Goal: Information Seeking & Learning: Compare options

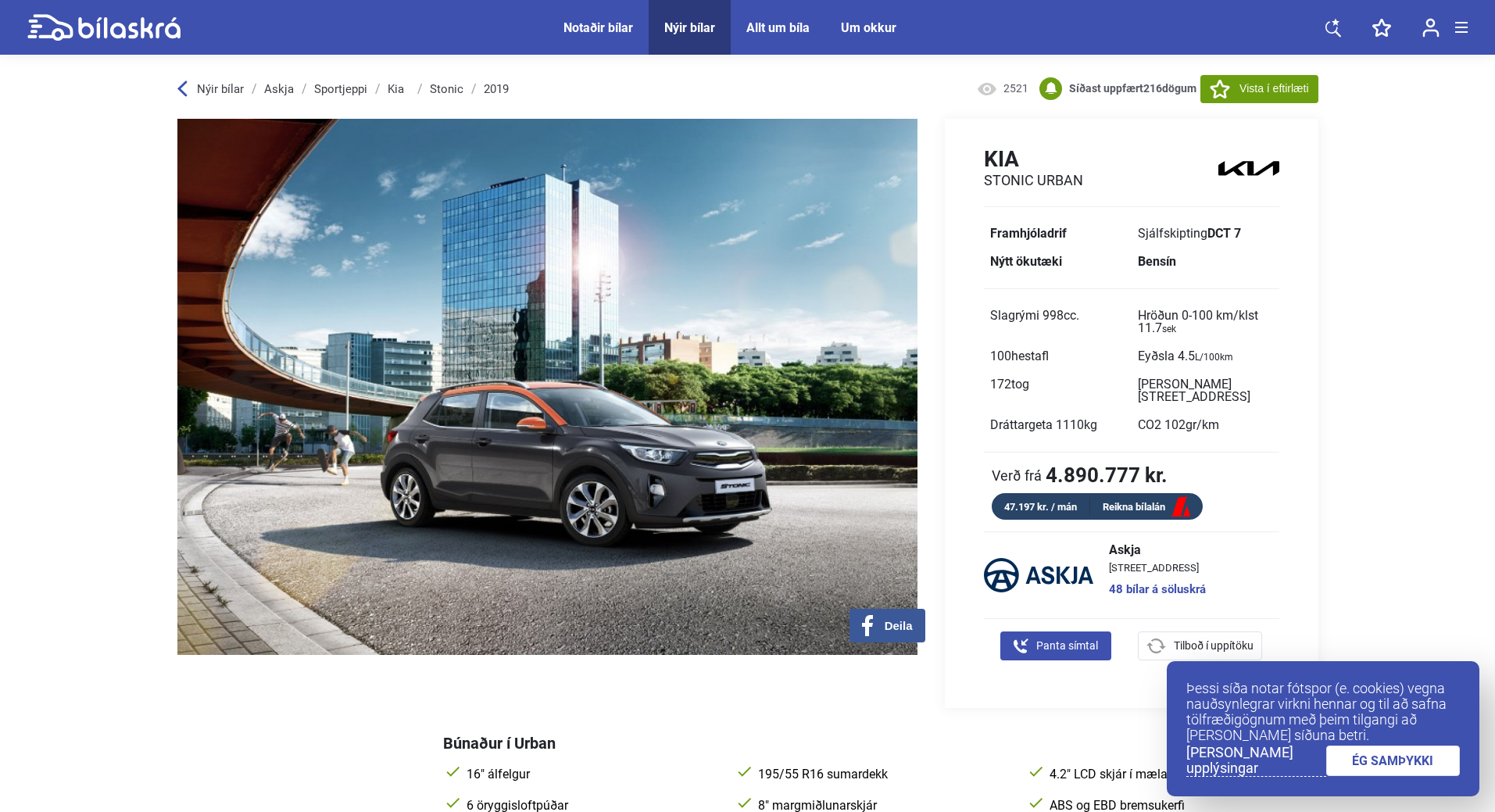
click at [623, 30] on div "Notaðir bílar" at bounding box center [598, 28] width 69 height 15
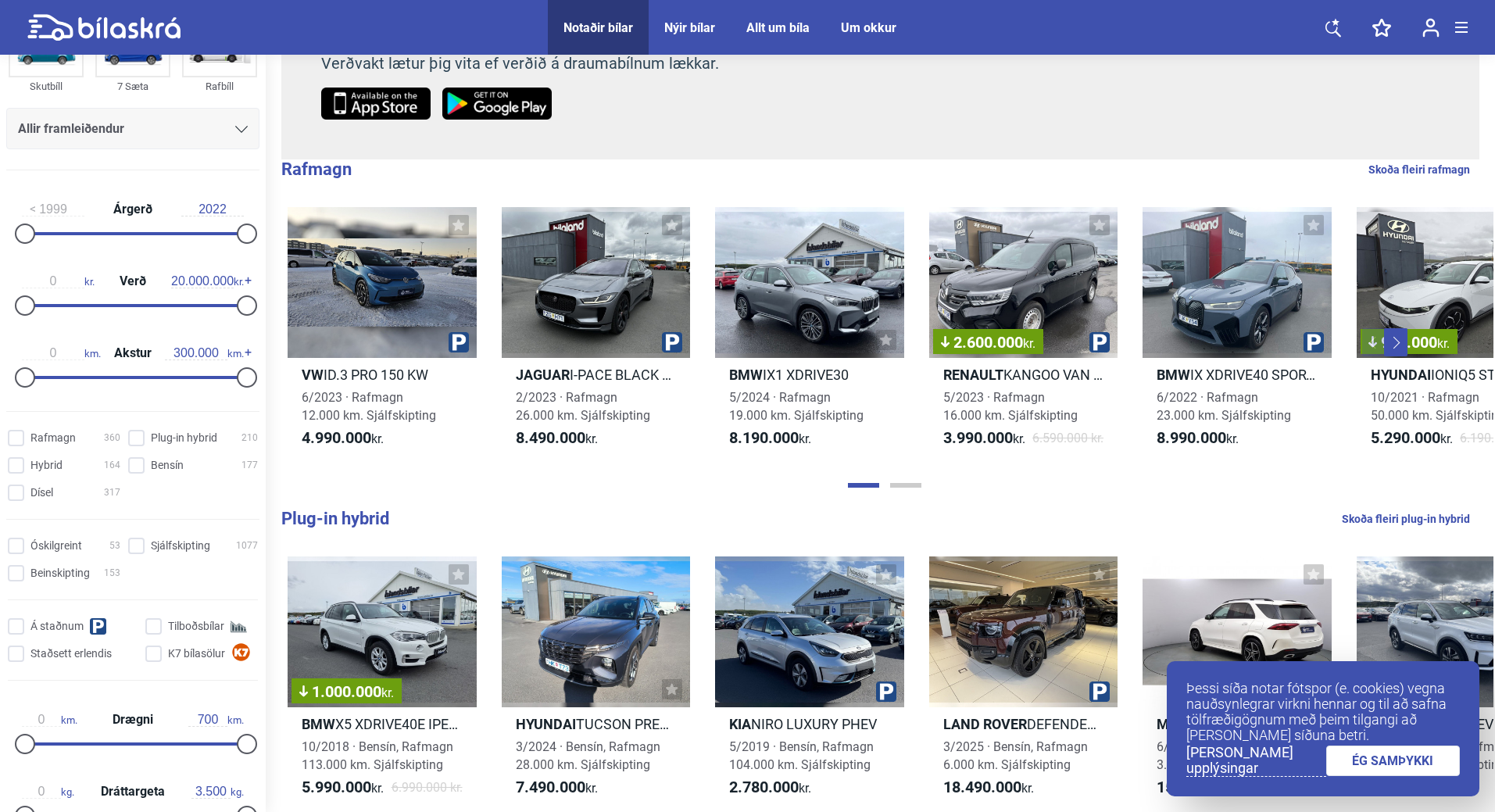
scroll to position [391, 0]
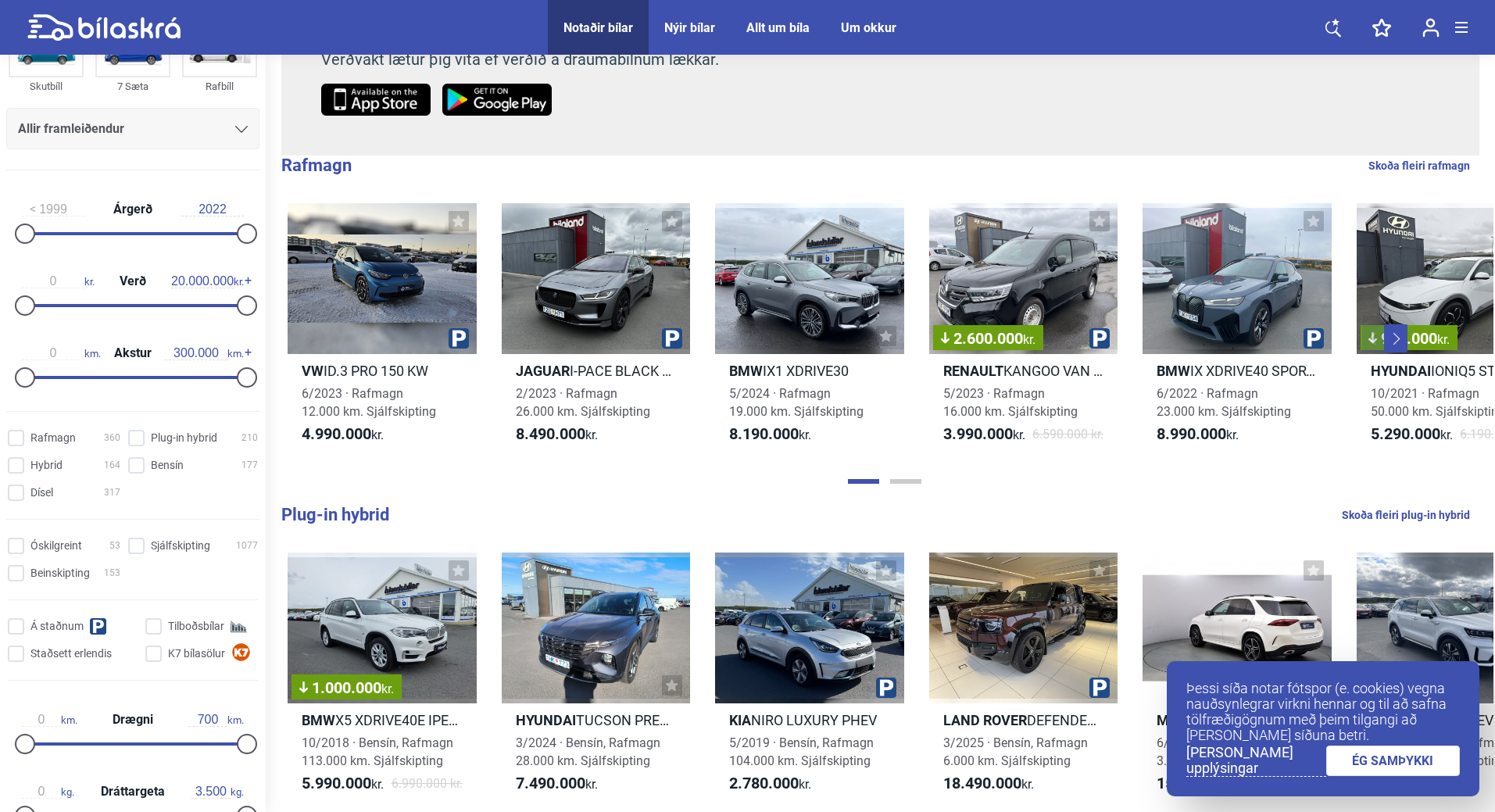
click at [1413, 759] on link "ÉG SAMÞYKKI" at bounding box center [1393, 760] width 134 height 30
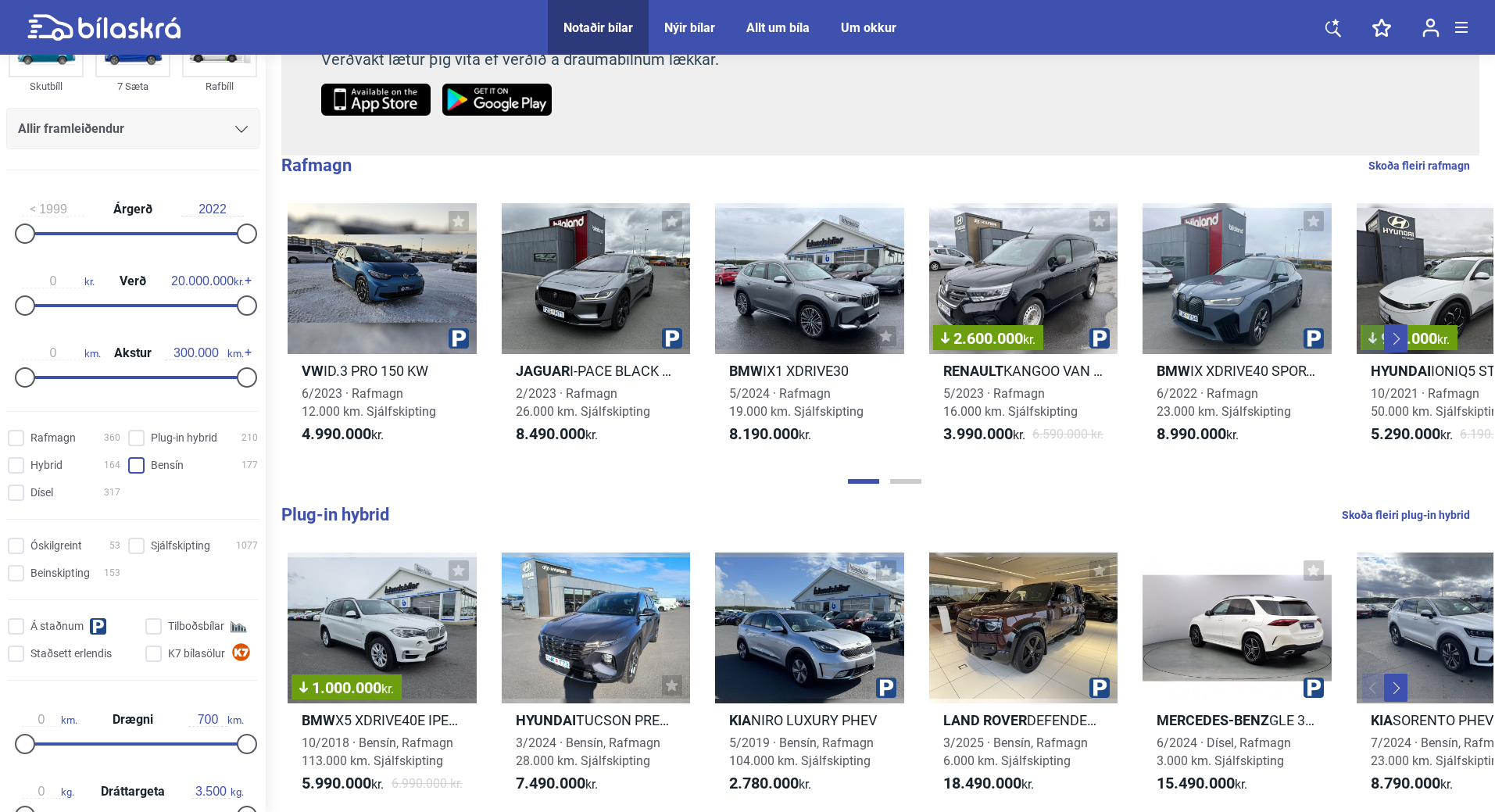
click at [132, 469] on input "Bensín 177" at bounding box center [195, 466] width 130 height 16
checkbox input "true"
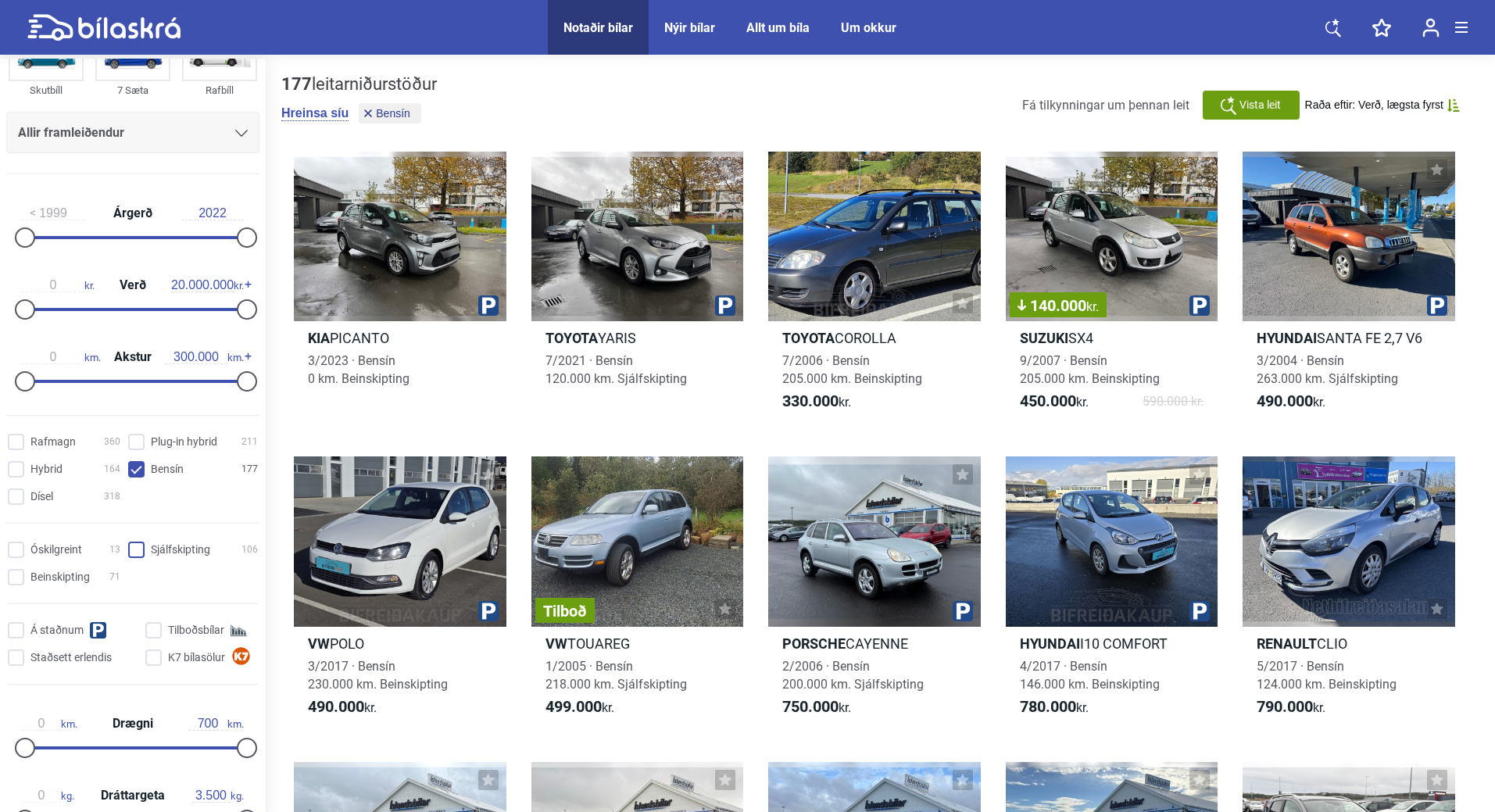
click at [134, 545] on input "Sjálfskipting 106" at bounding box center [195, 550] width 130 height 16
checkbox input "true"
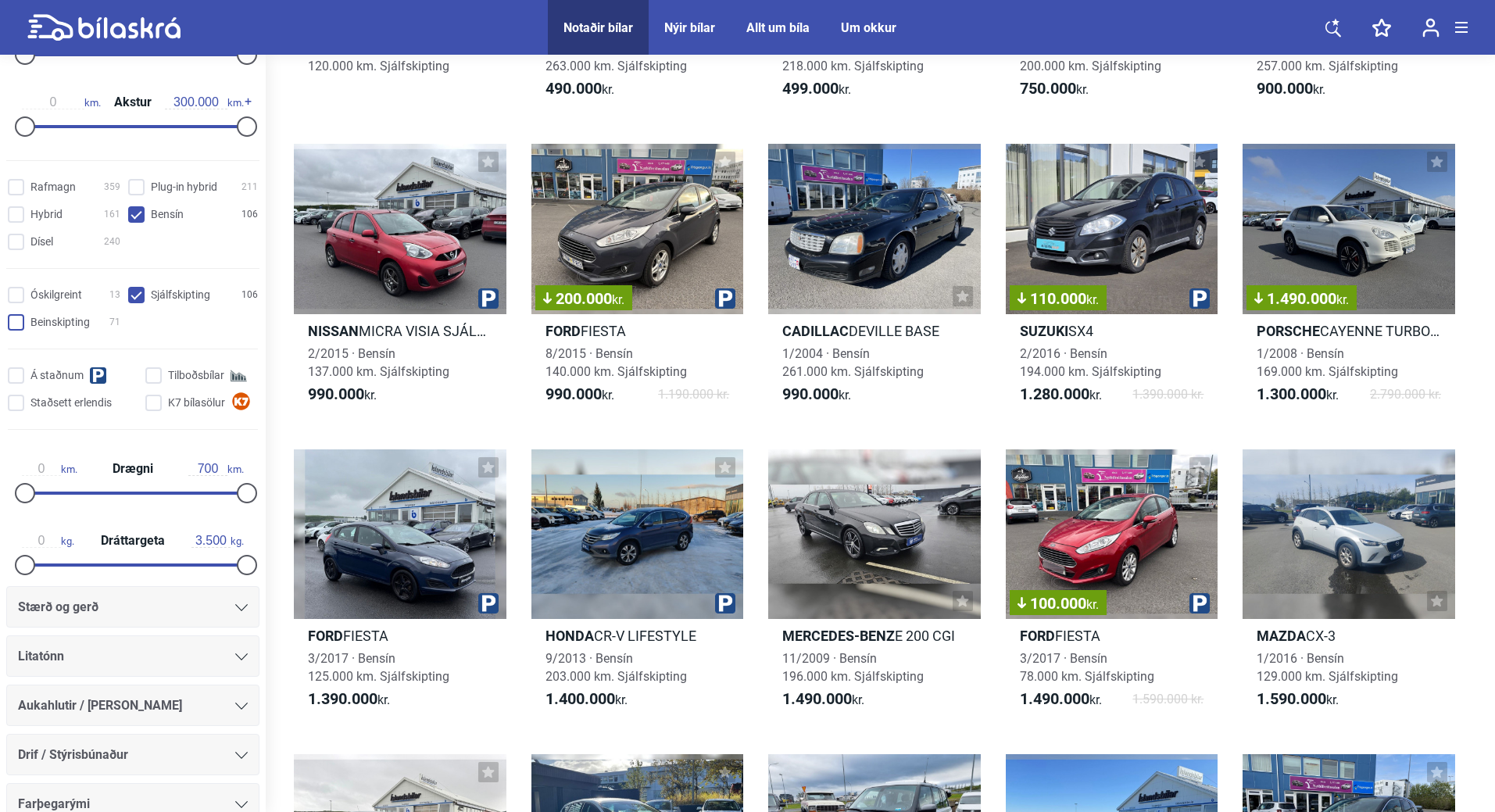
scroll to position [471, 0]
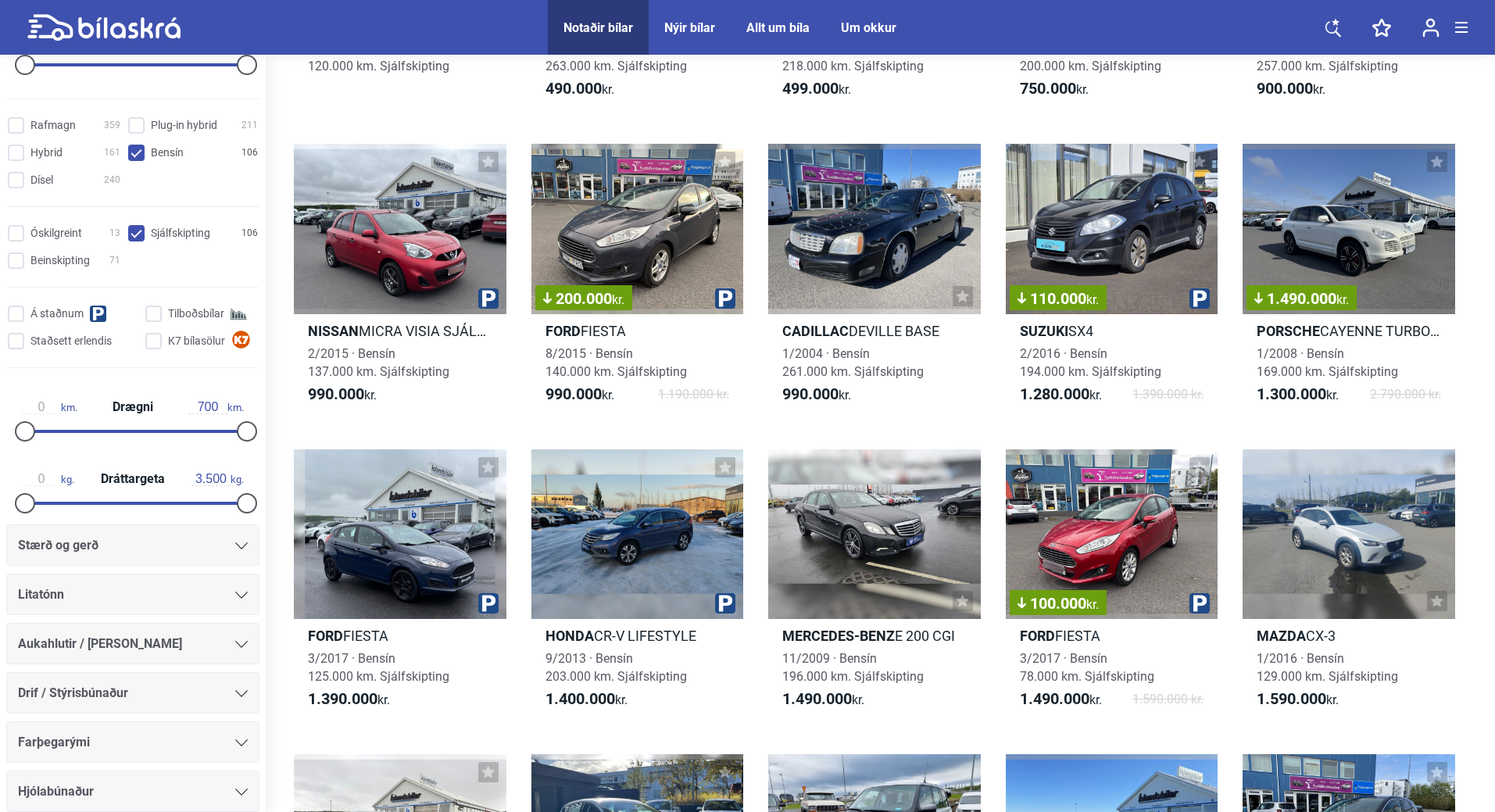
click at [240, 546] on icon at bounding box center [240, 545] width 12 height 7
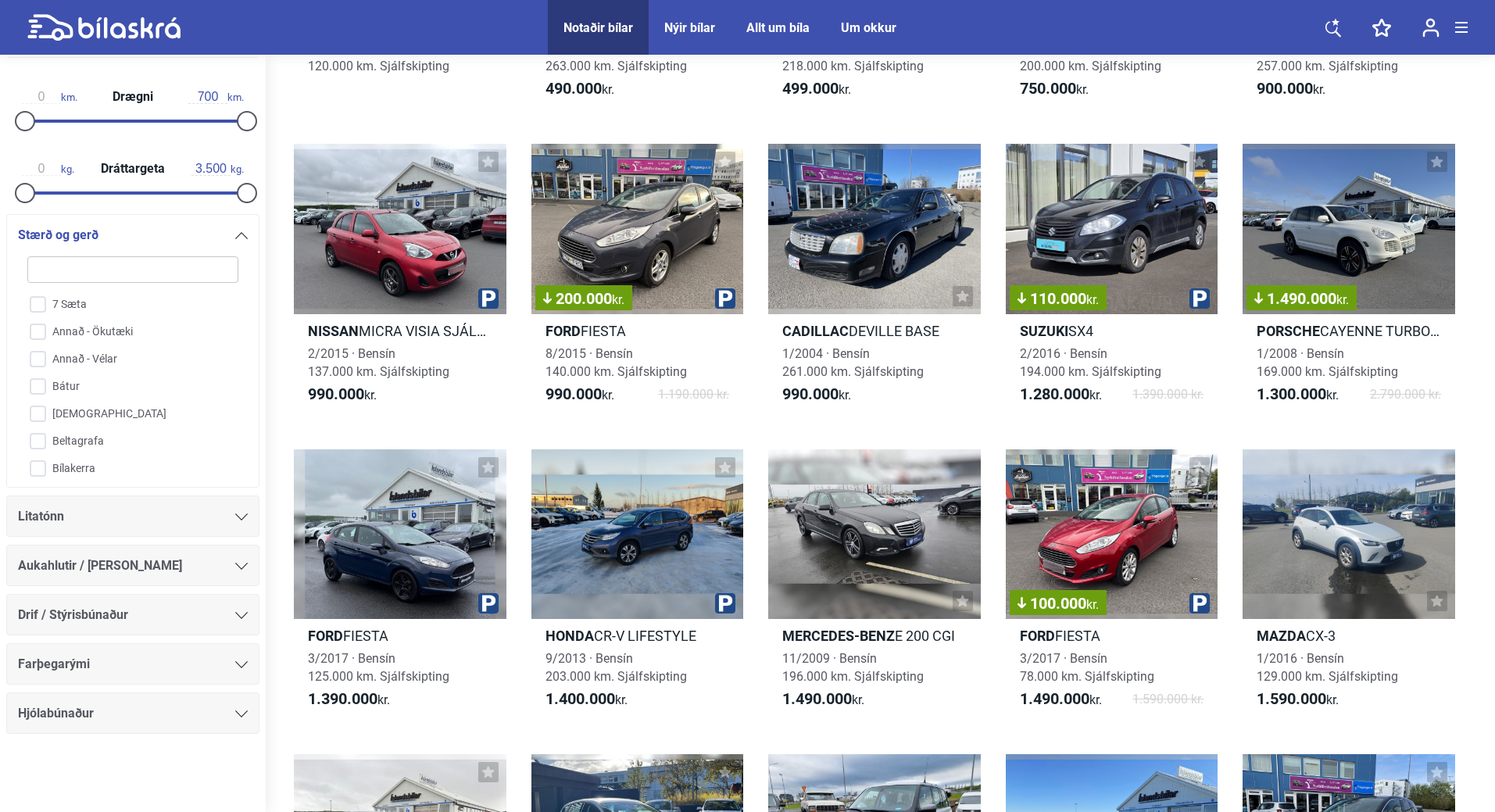
click at [235, 234] on icon at bounding box center [240, 235] width 12 height 7
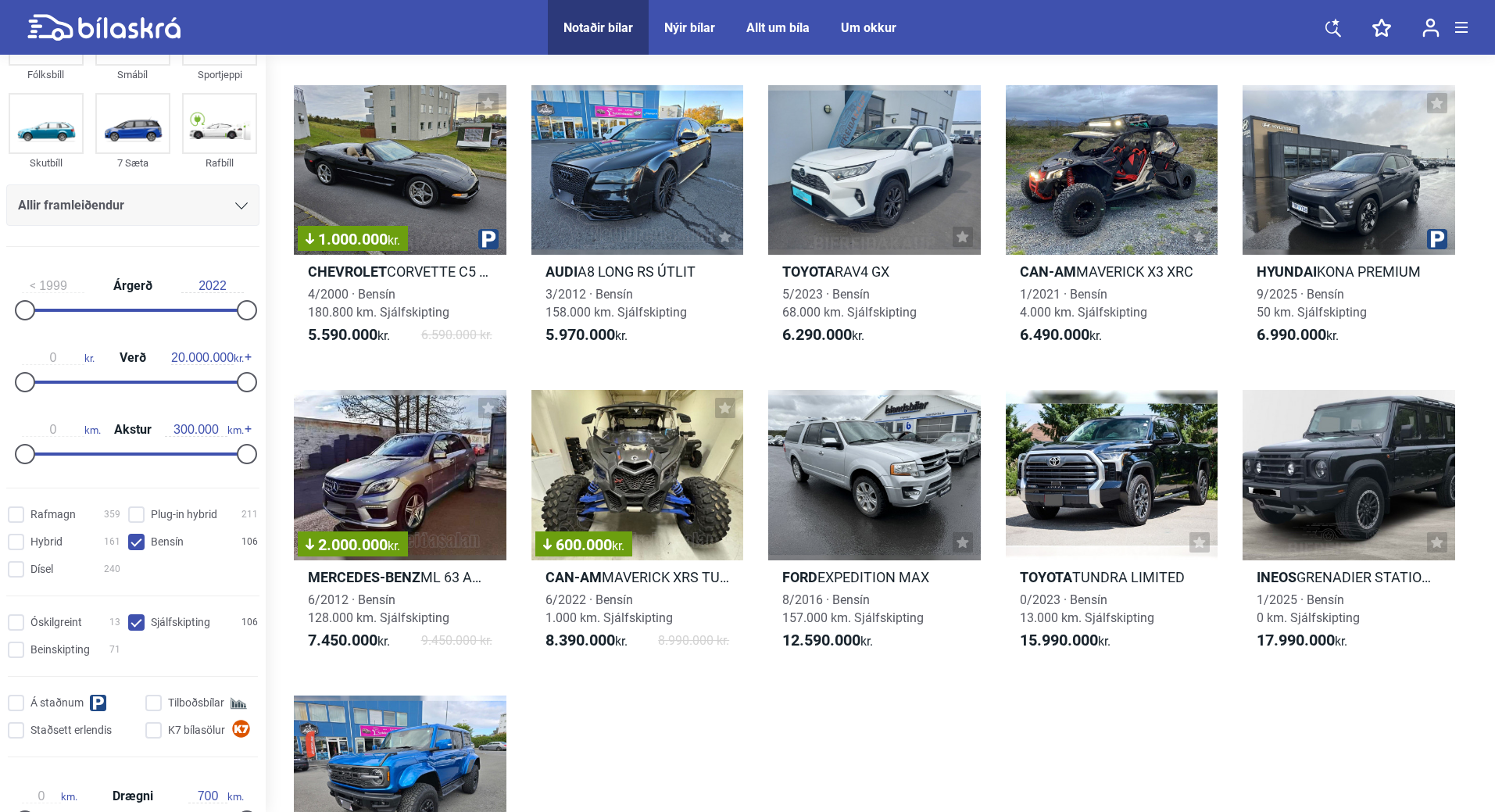
scroll to position [0, 0]
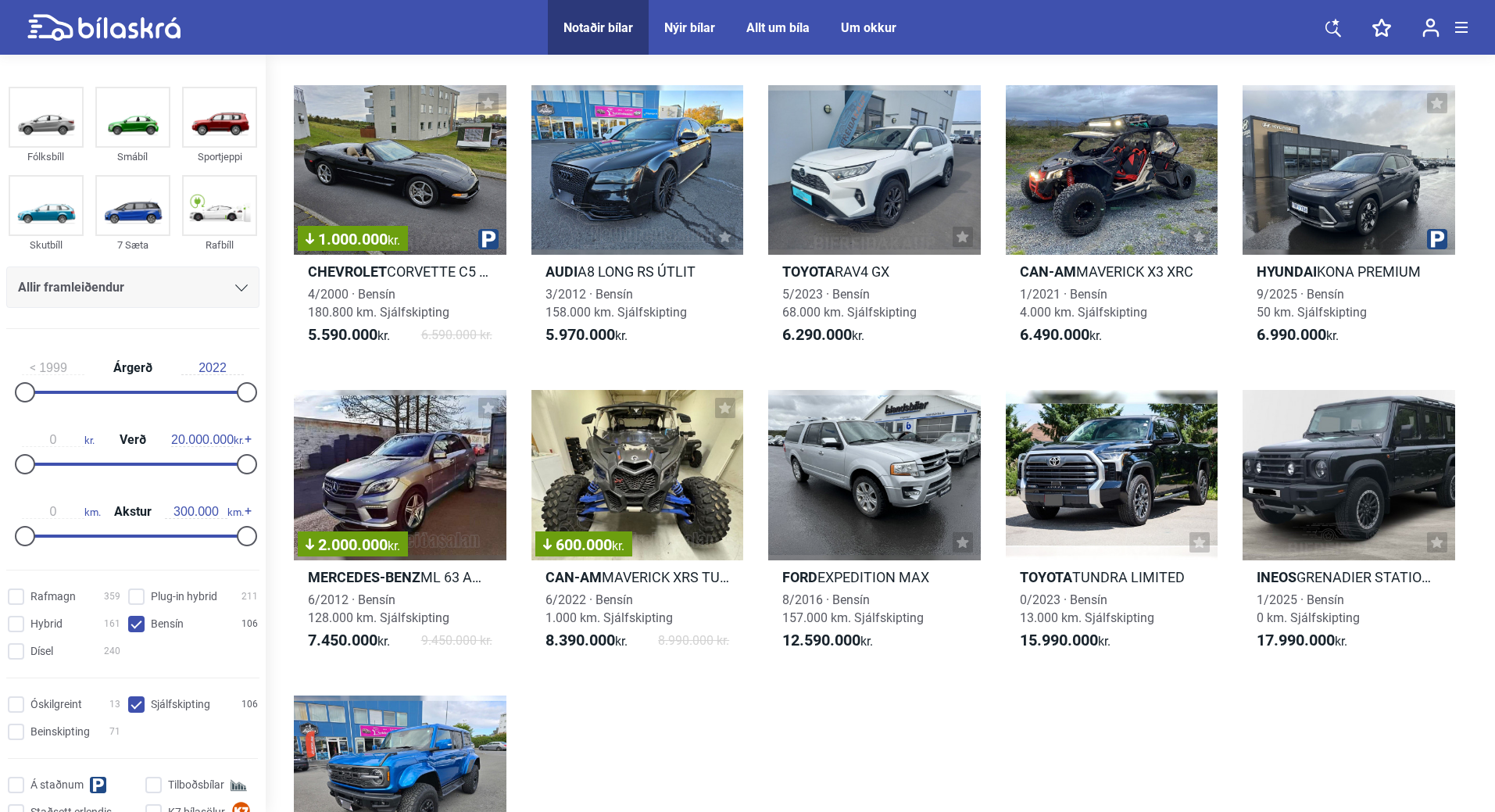
click at [237, 286] on icon at bounding box center [240, 287] width 12 height 7
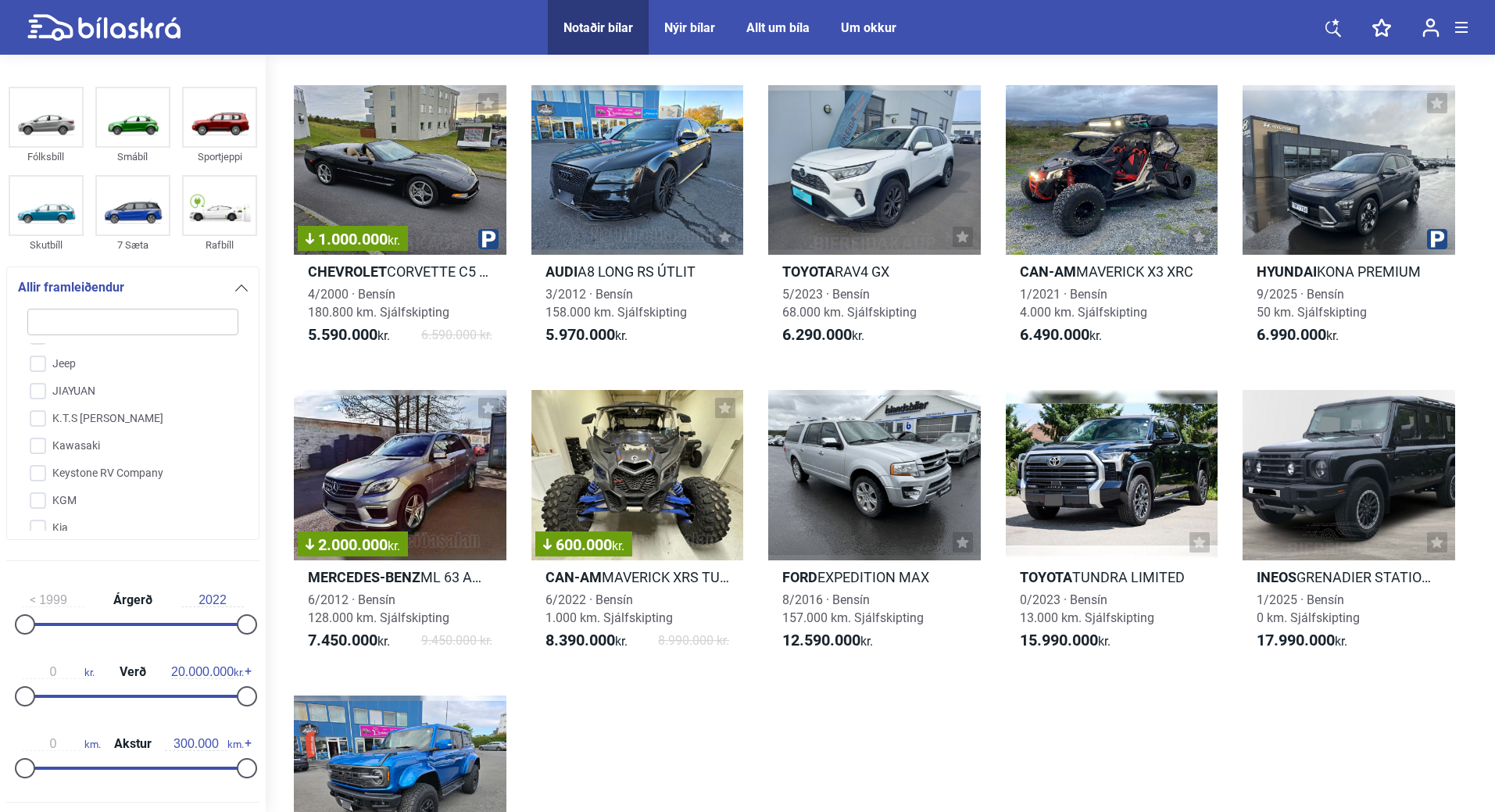
scroll to position [1767, 0]
click at [38, 450] on input "Kia" at bounding box center [122, 450] width 212 height 27
checkbox input "true"
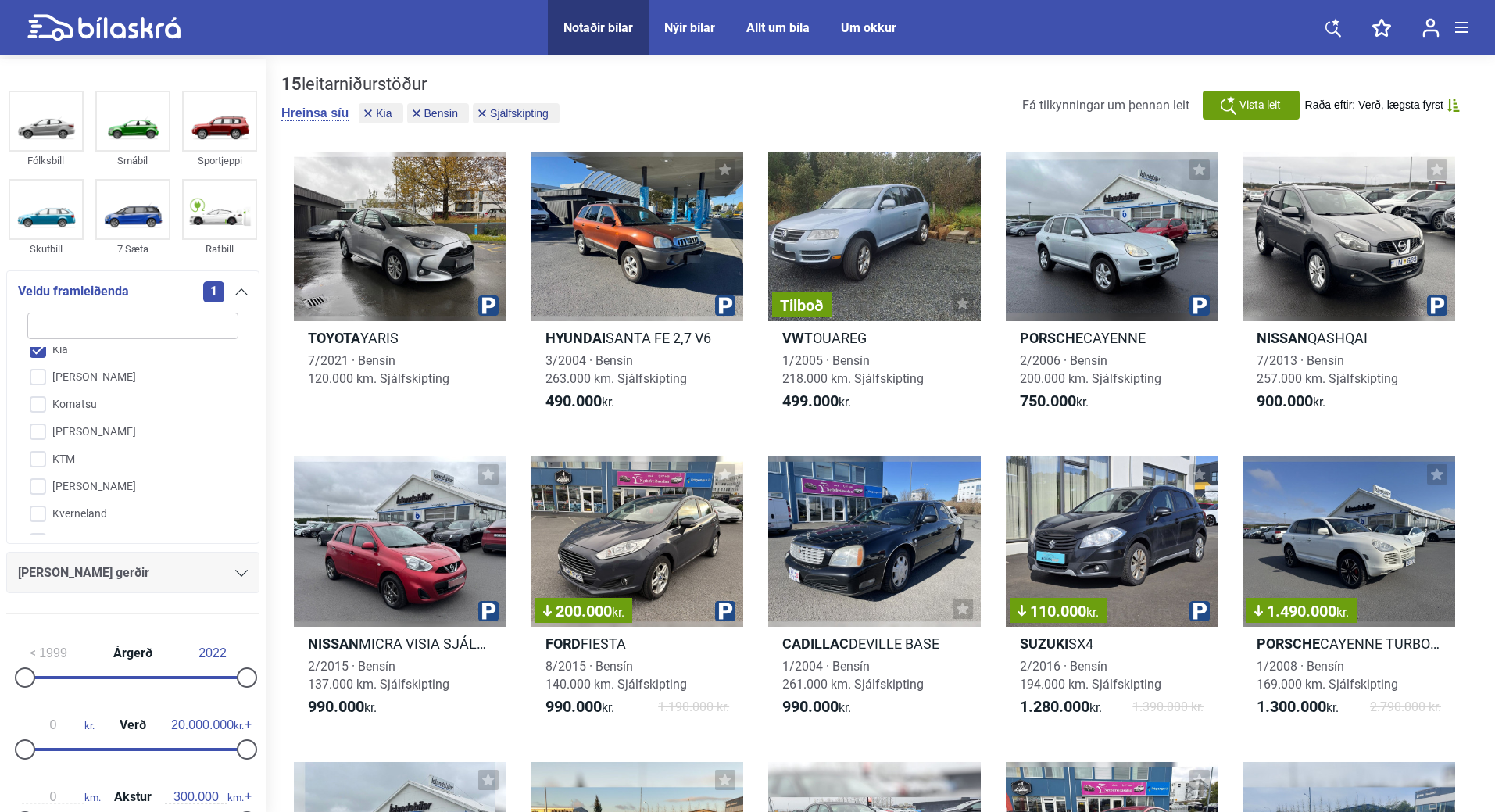
scroll to position [1845, 0]
click at [146, 605] on div "Fólksbíll Smábíl Sportjeppi Skutbíll 7 Sæta Rafbíll Veldu framleiðenda 1 A-Line…" at bounding box center [132, 357] width 266 height 541
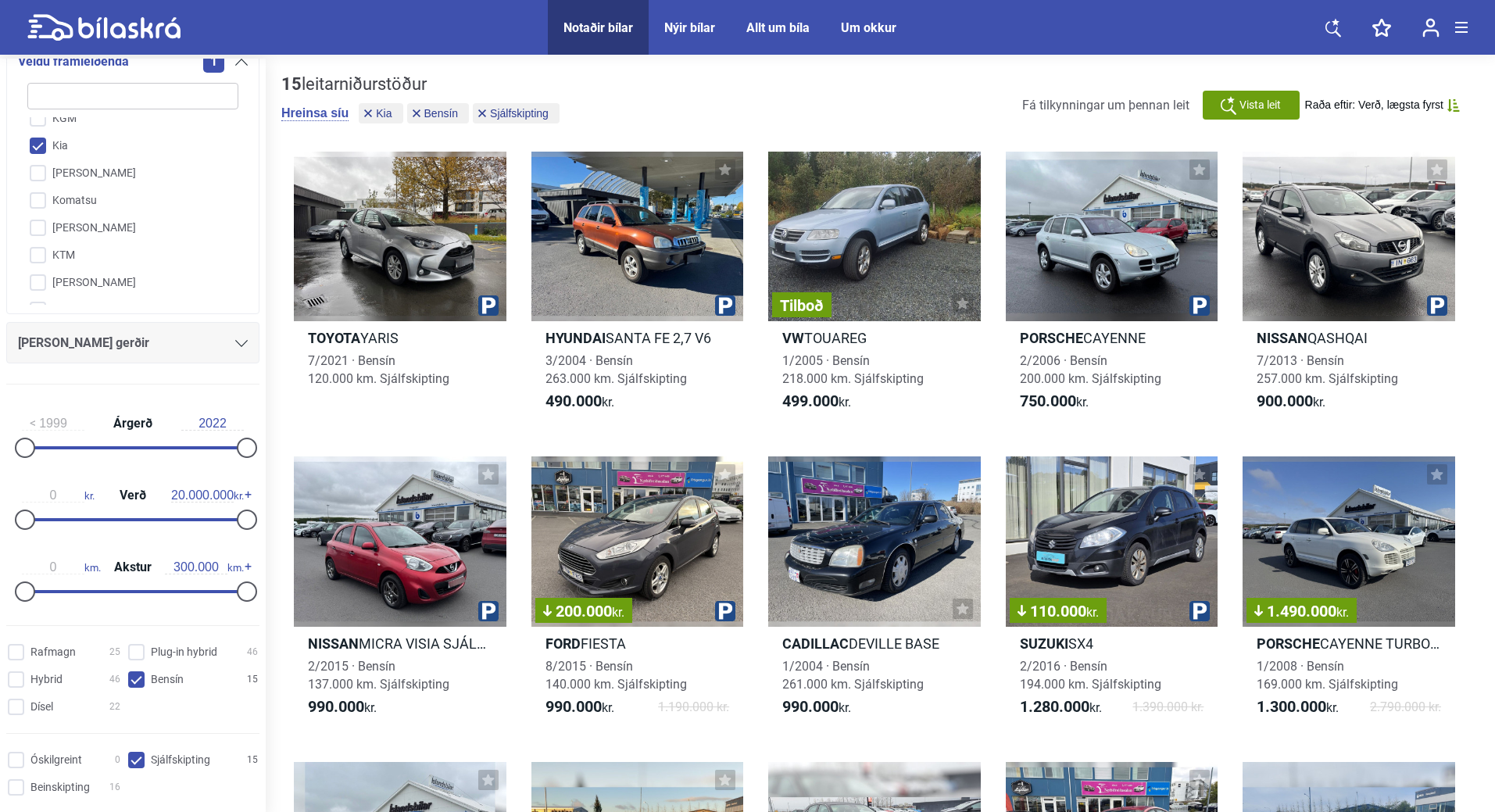
scroll to position [0, 0]
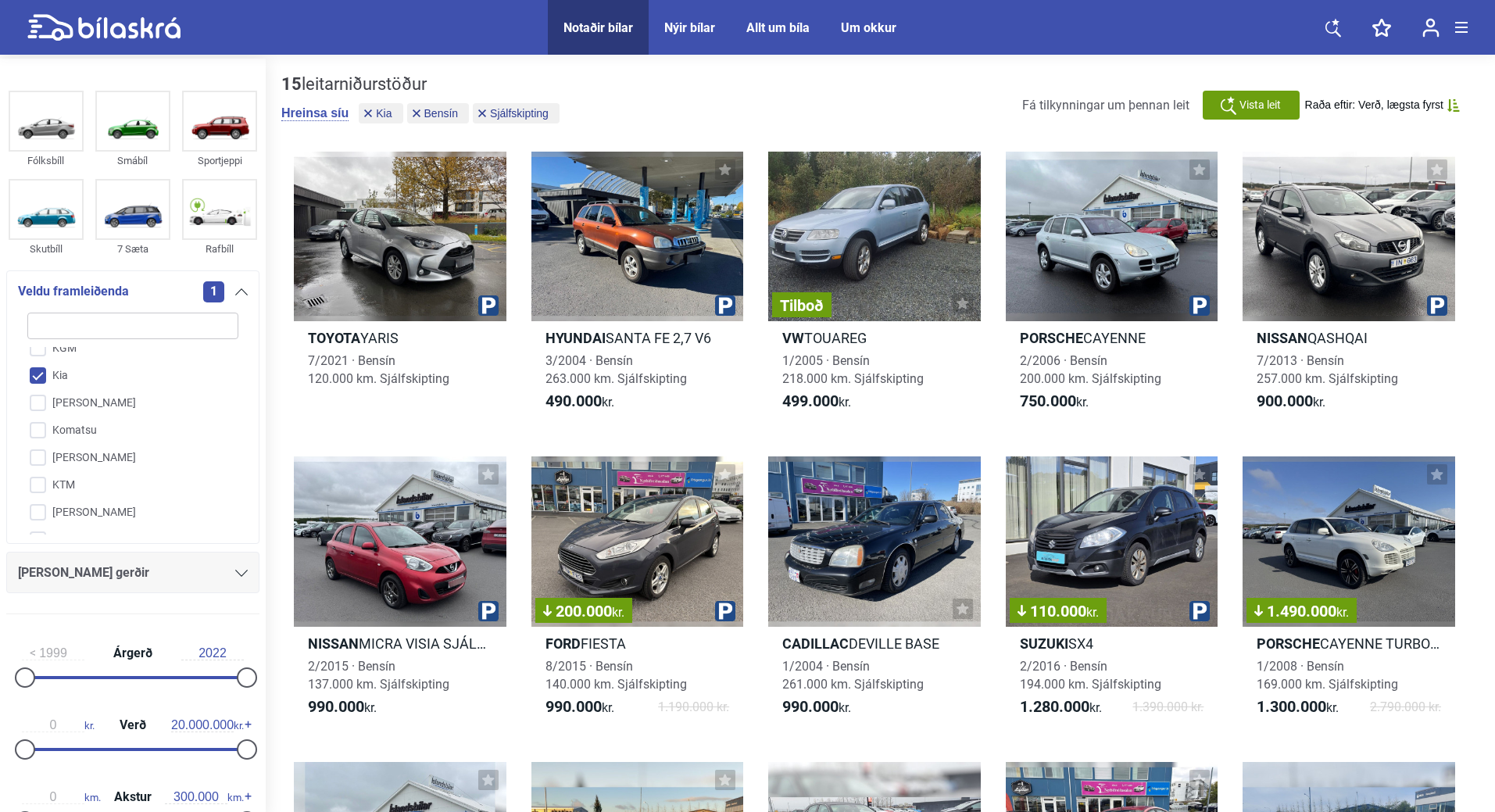
click at [152, 77] on form "Fólksbíll Smábíl Sportjeppi Skutbíll 7 Sæta Rafbíll Veldu framleiðenda 1 A-Line…" at bounding box center [132, 437] width 266 height 757
click at [237, 294] on icon at bounding box center [240, 291] width 12 height 7
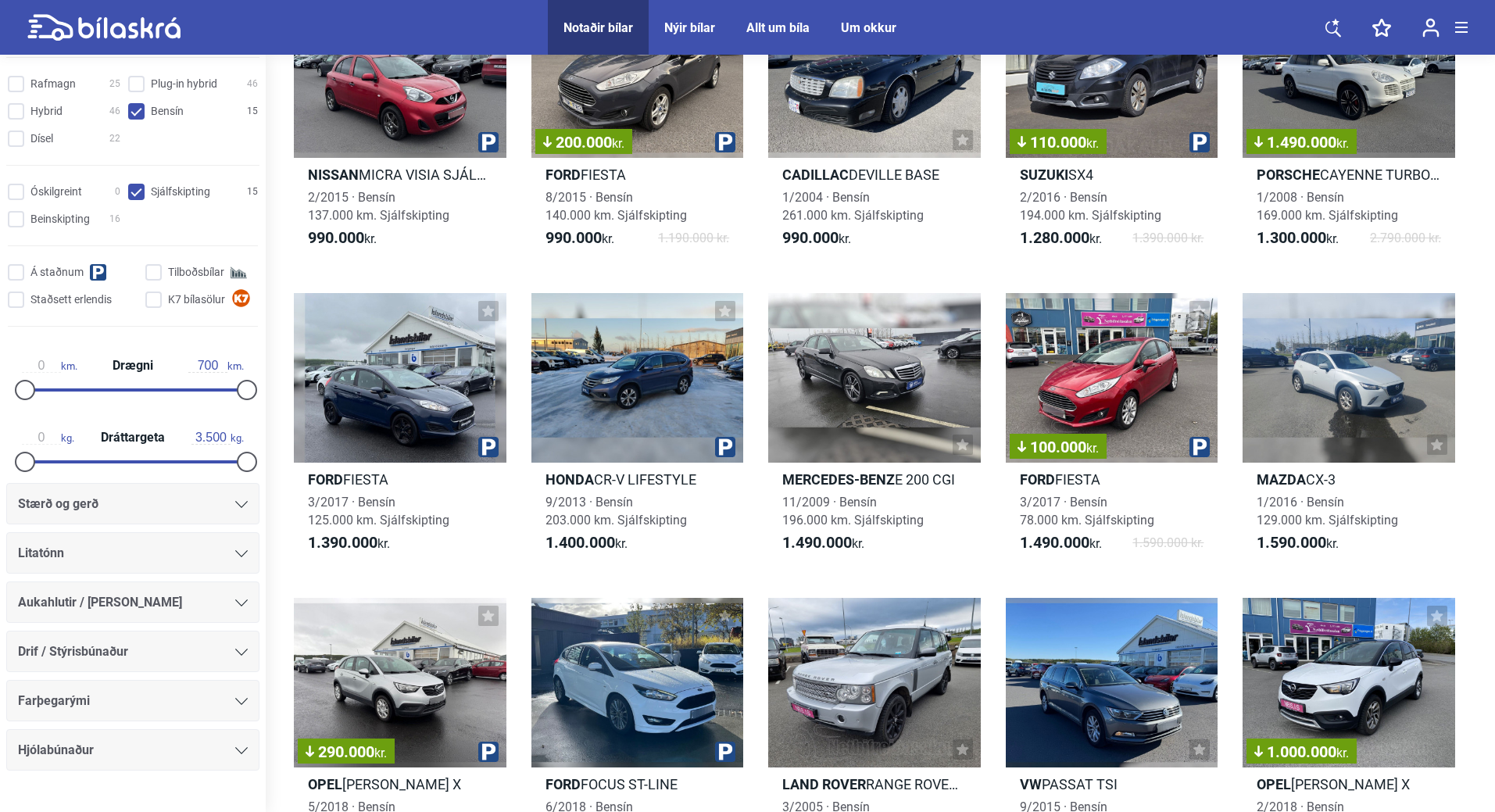
scroll to position [598, 0]
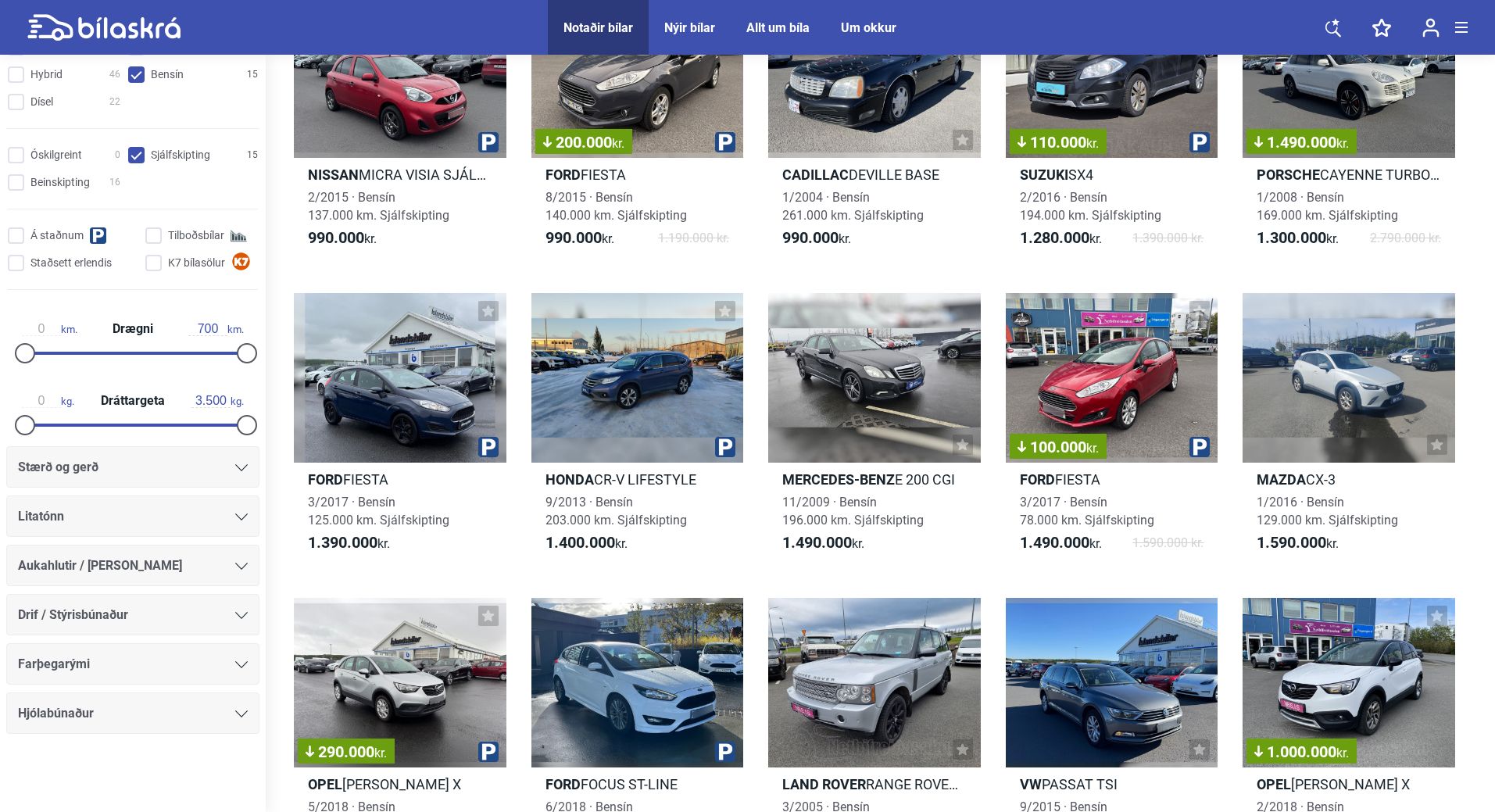
click at [127, 763] on div at bounding box center [132, 780] width 266 height 63
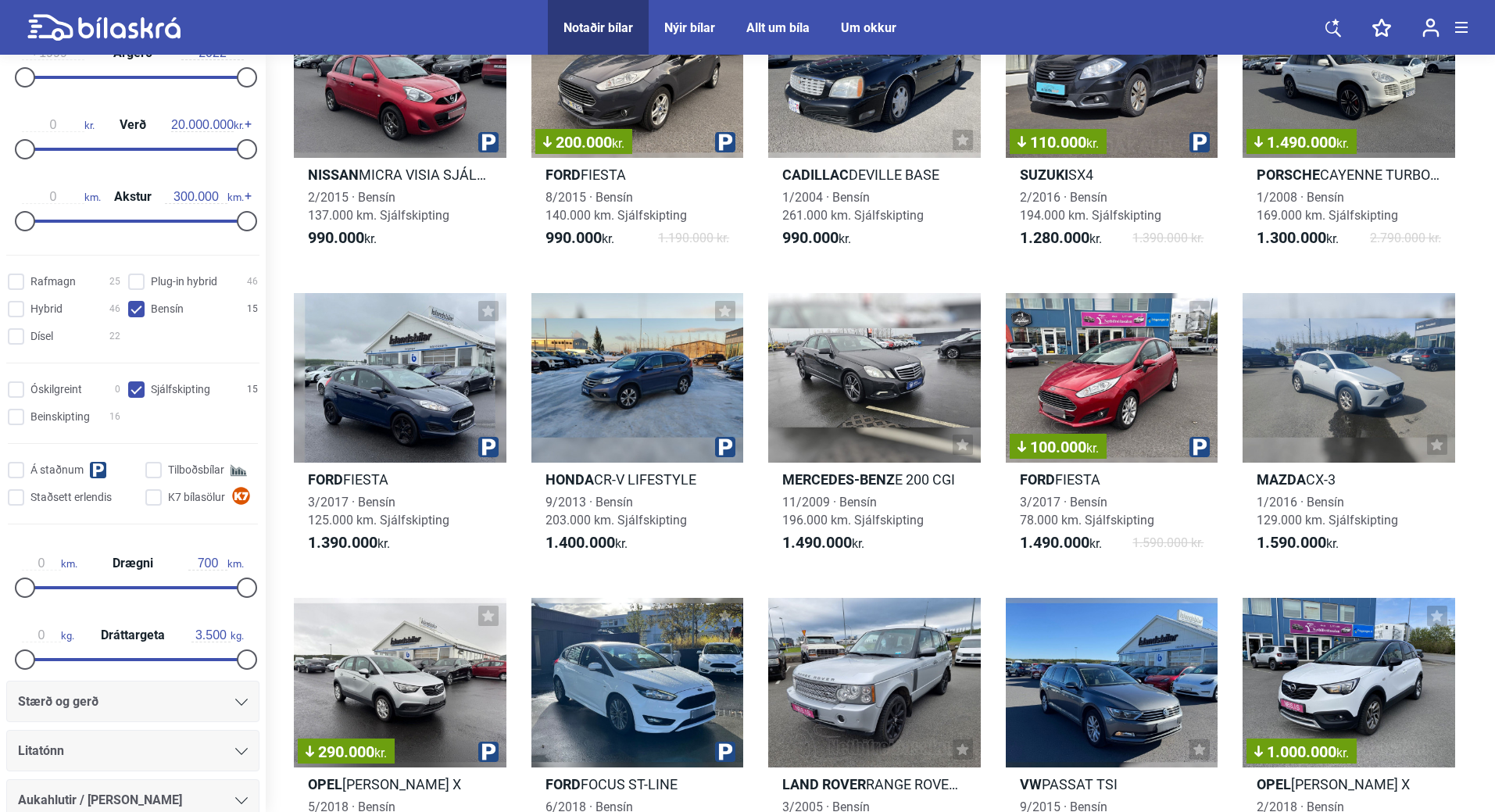
scroll to position [52, 0]
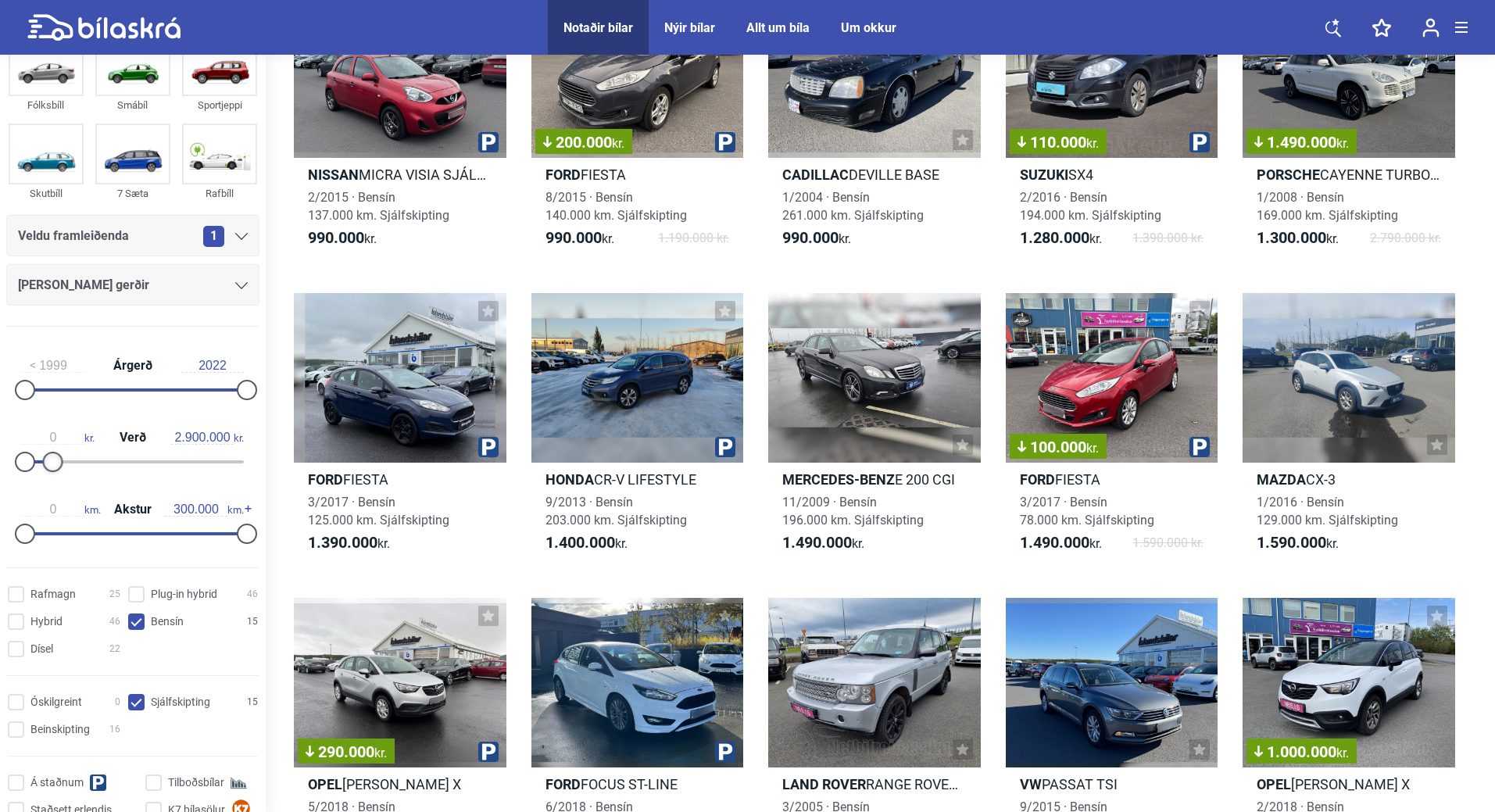
type input "3.000.000"
drag, startPoint x: 235, startPoint y: 461, endPoint x: 51, endPoint y: 484, distance: 185.4
click at [51, 484] on div "1999 Árgerð 2022 0 kr. Verð 3.000.000 kr. 0 km. Akstur 300.000 km." at bounding box center [132, 447] width 266 height 216
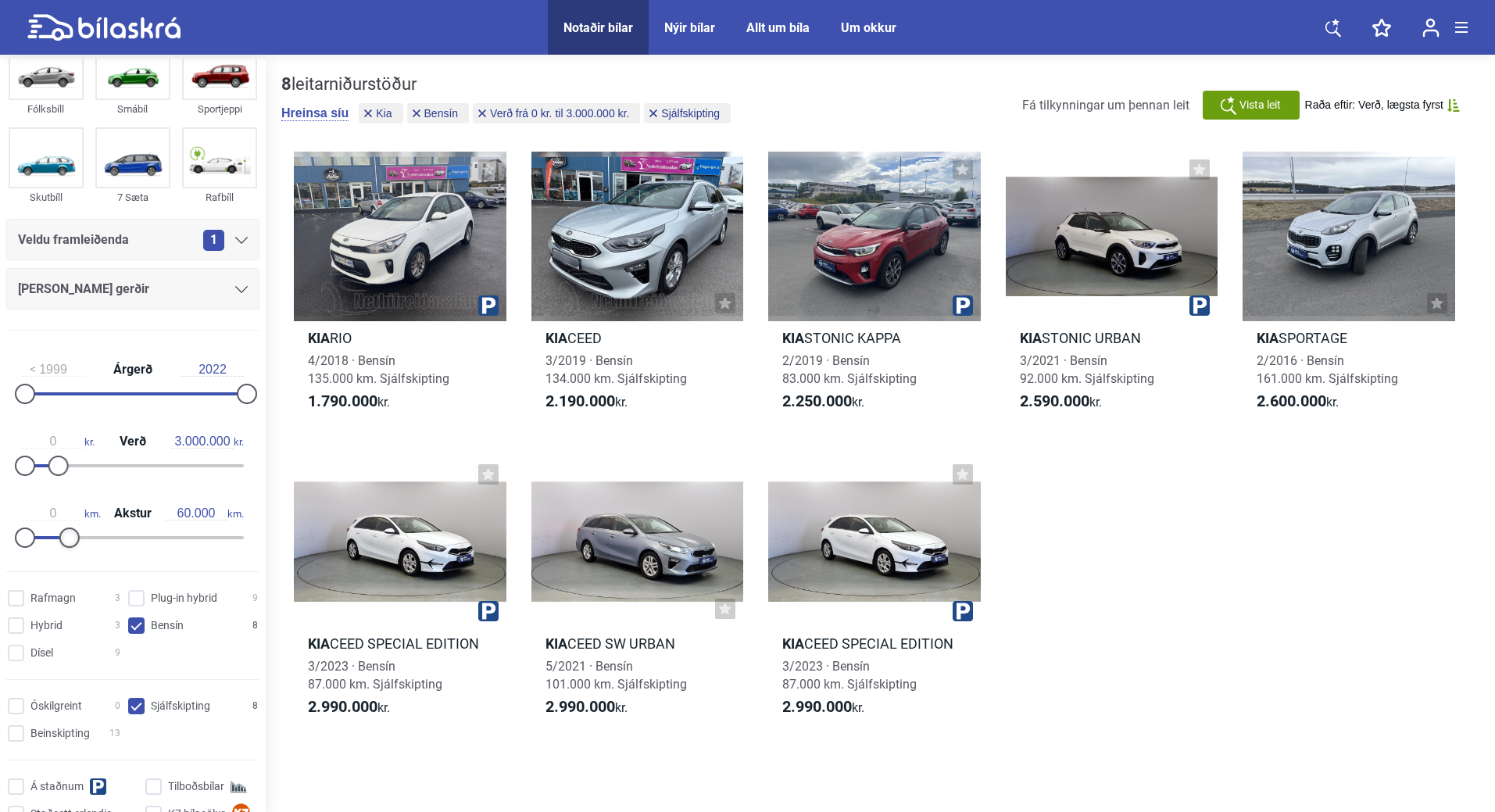
drag, startPoint x: 238, startPoint y: 531, endPoint x: 66, endPoint y: 543, distance: 172.4
click at [66, 543] on div at bounding box center [69, 538] width 21 height 21
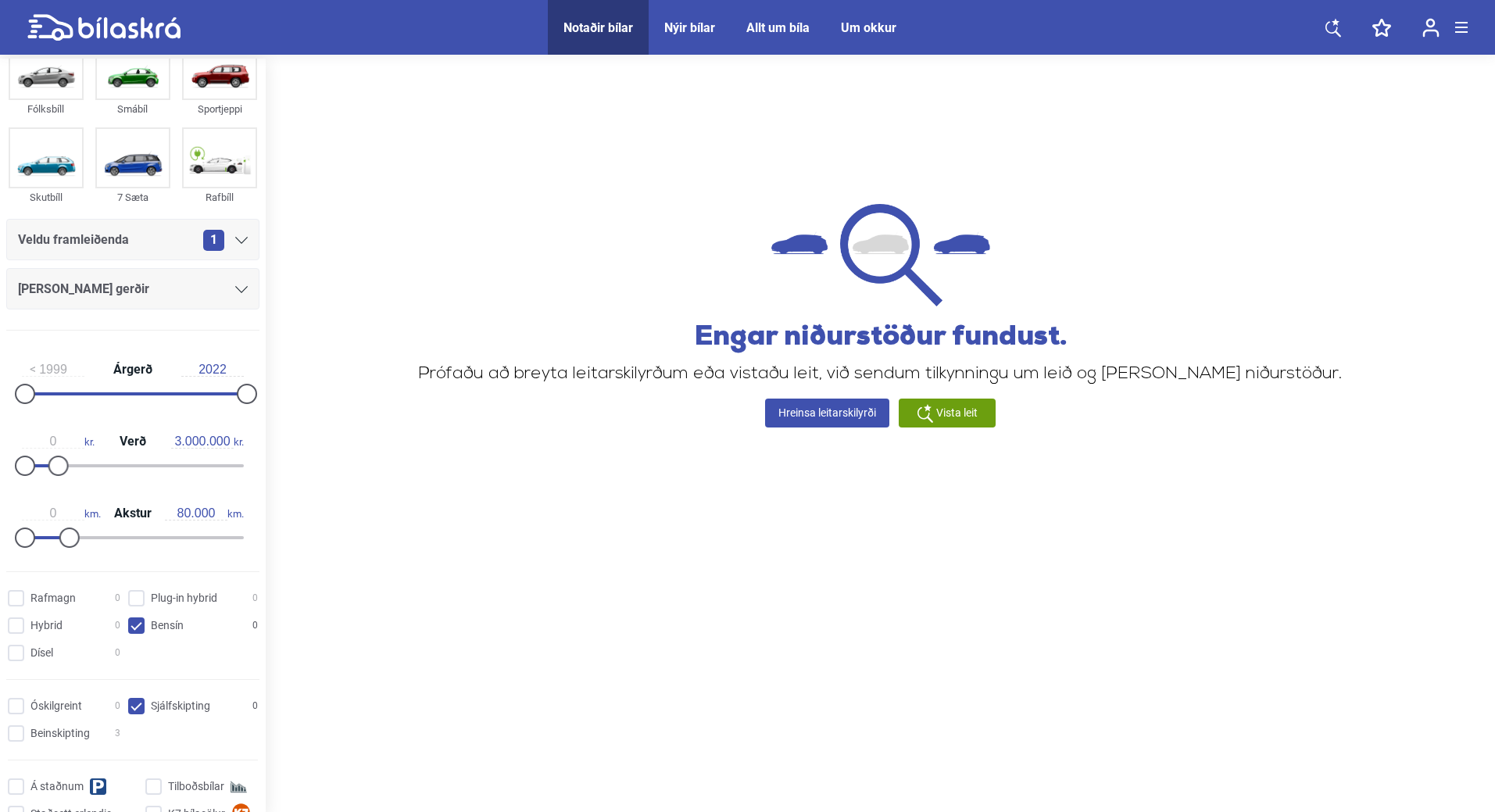
type input "90.000"
drag, startPoint x: 65, startPoint y: 532, endPoint x: 90, endPoint y: 535, distance: 25.2
click at [90, 535] on div at bounding box center [92, 538] width 21 height 21
